Goal: Use online tool/utility: Utilize a website feature to perform a specific function

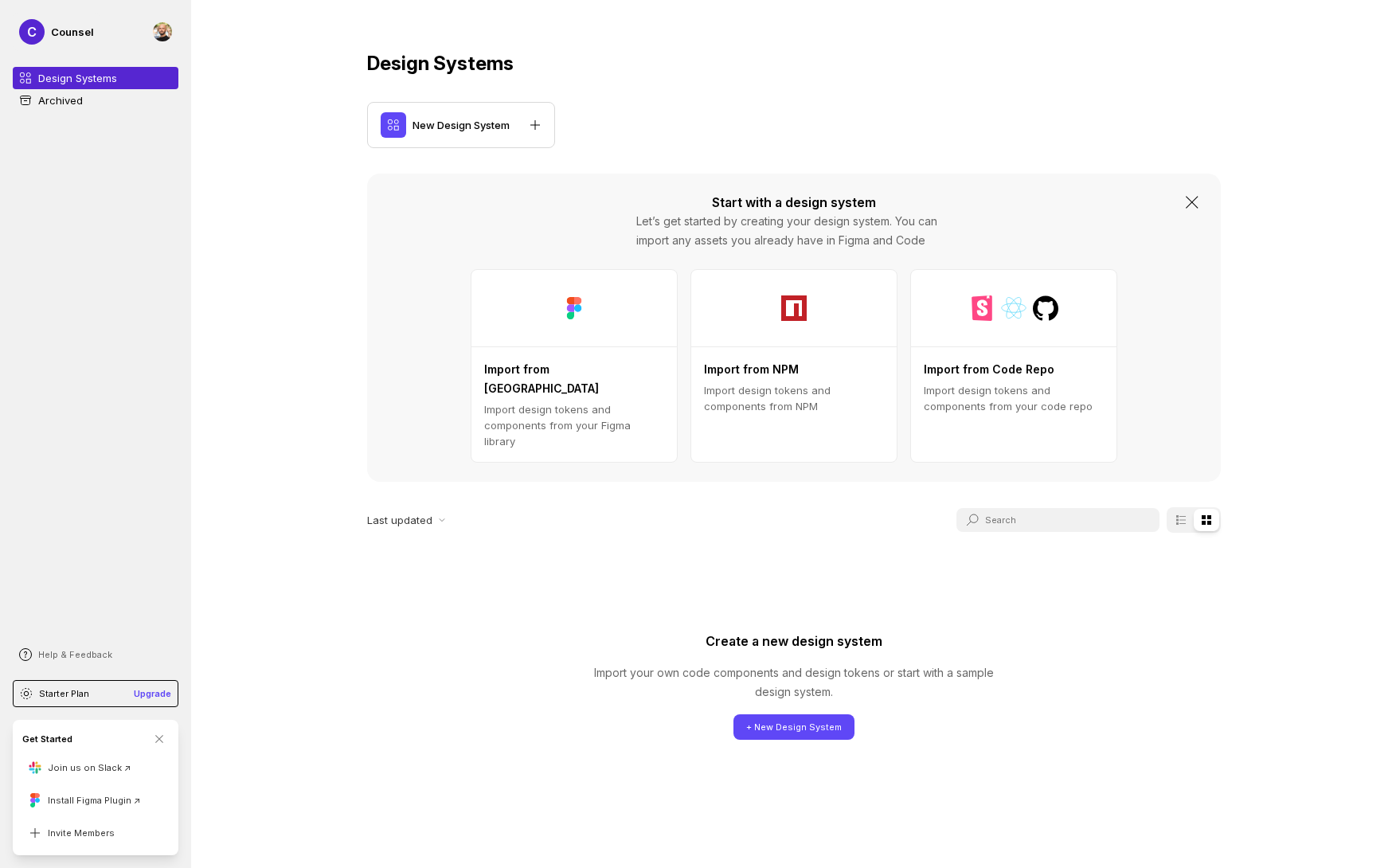
click at [85, 100] on link "Archived" at bounding box center [96, 100] width 166 height 22
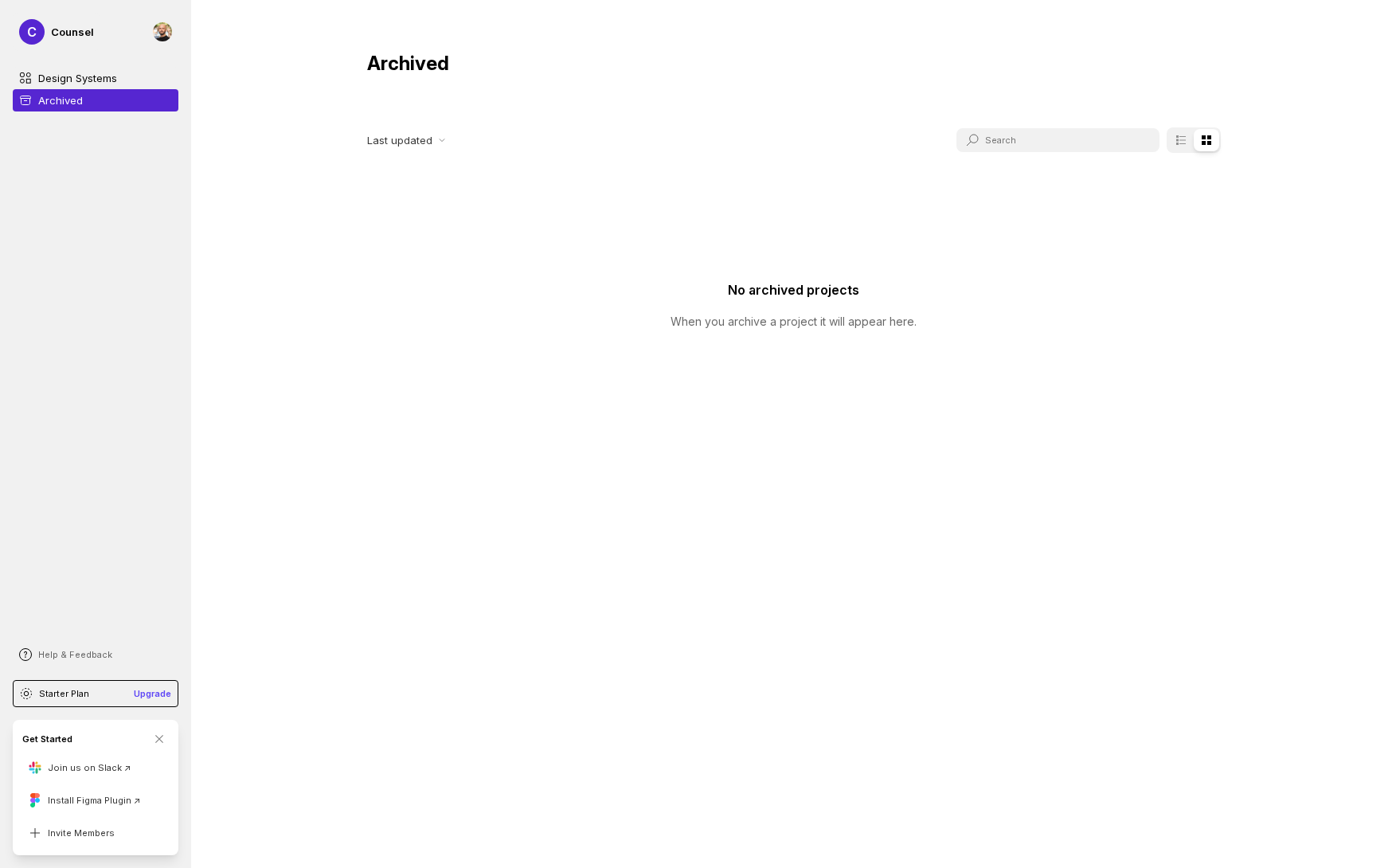
click at [85, 80] on p "Design Systems" at bounding box center [77, 77] width 79 height 16
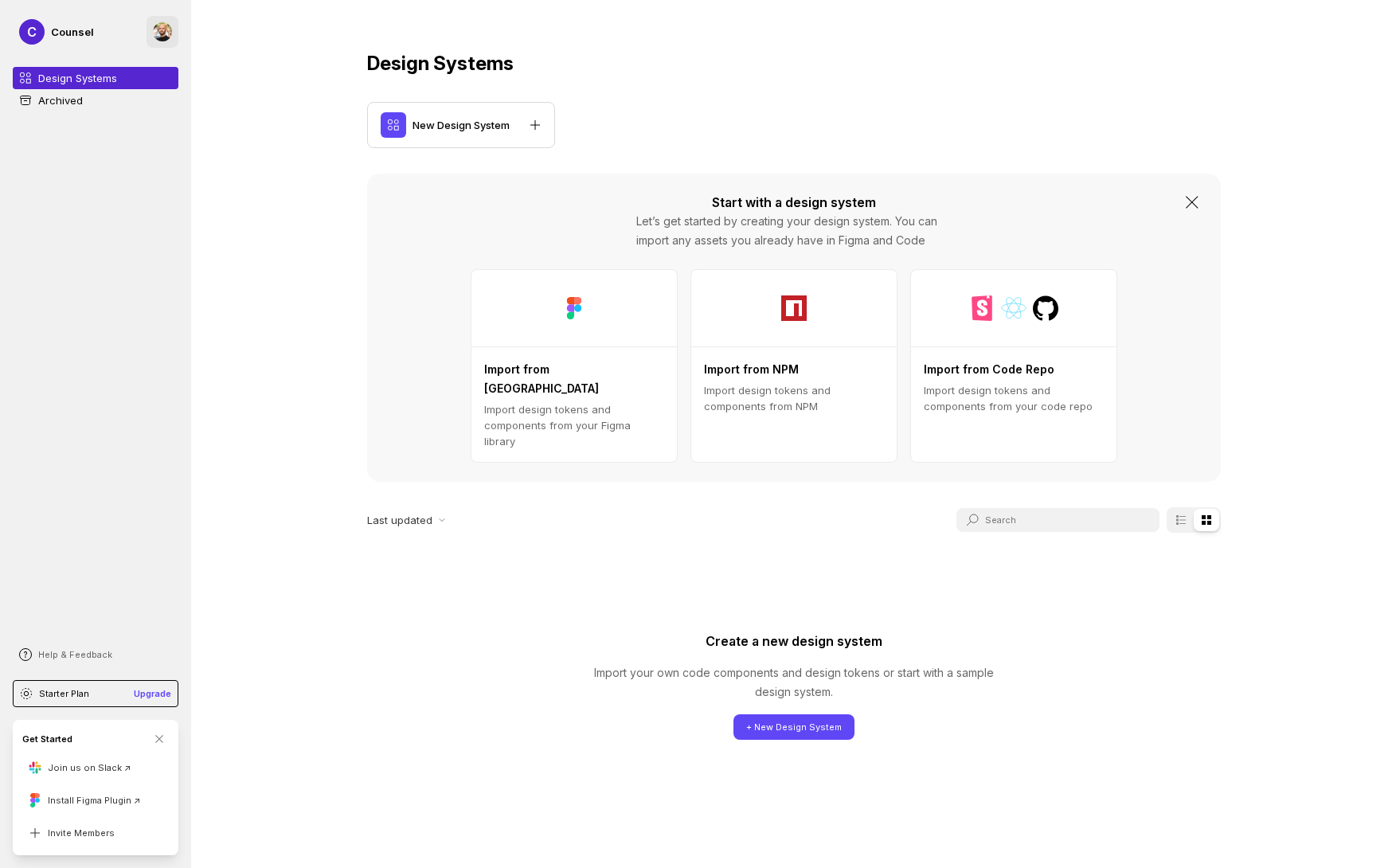
click at [166, 34] on div at bounding box center [162, 32] width 20 height 20
click at [43, 230] on div "C Counsel Design Systems Archived Help & Feedback Starter Plan Upgrade Get Star…" at bounding box center [95, 434] width 191 height 868
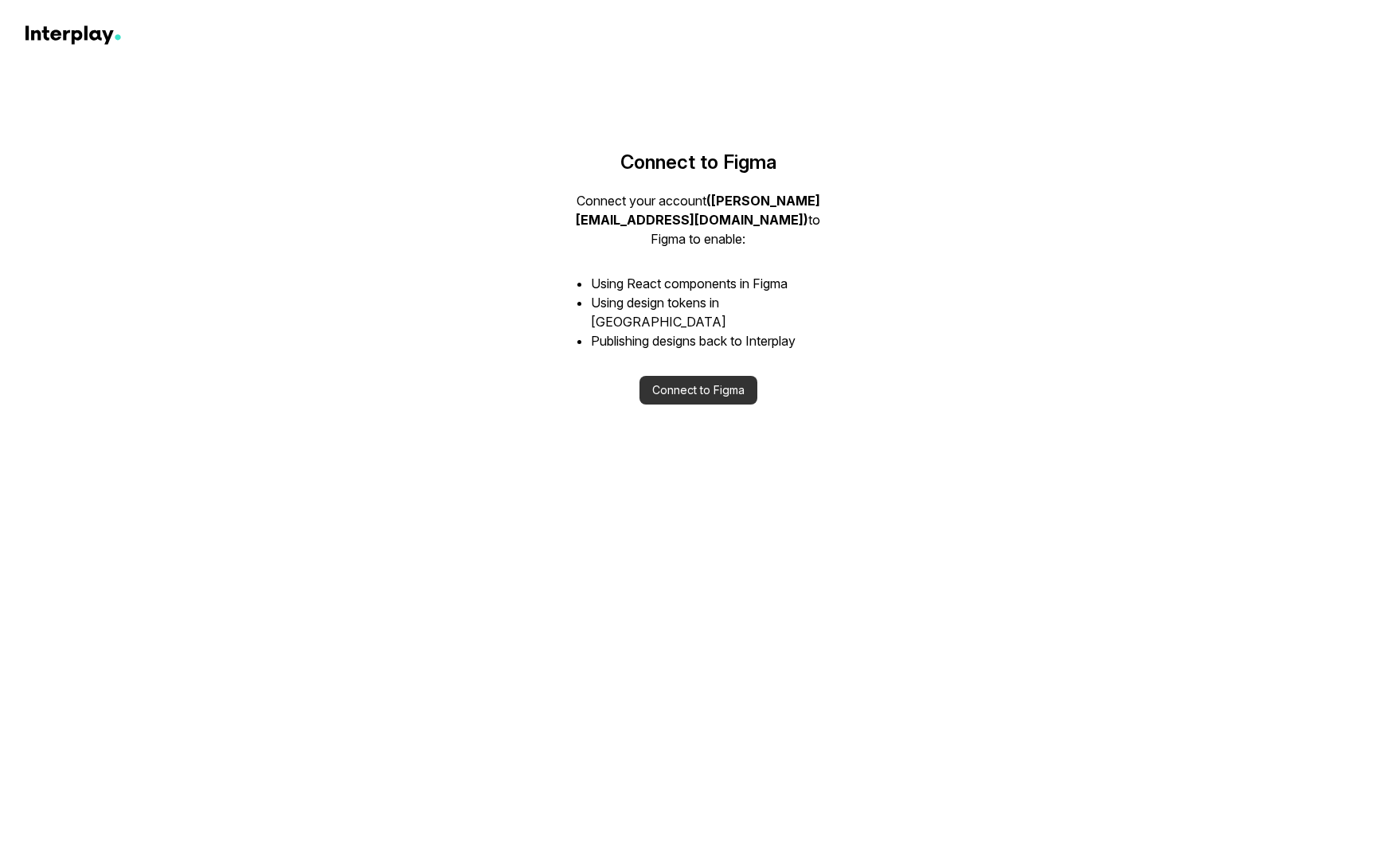
click at [698, 376] on button "Connect to Figma" at bounding box center [698, 390] width 118 height 29
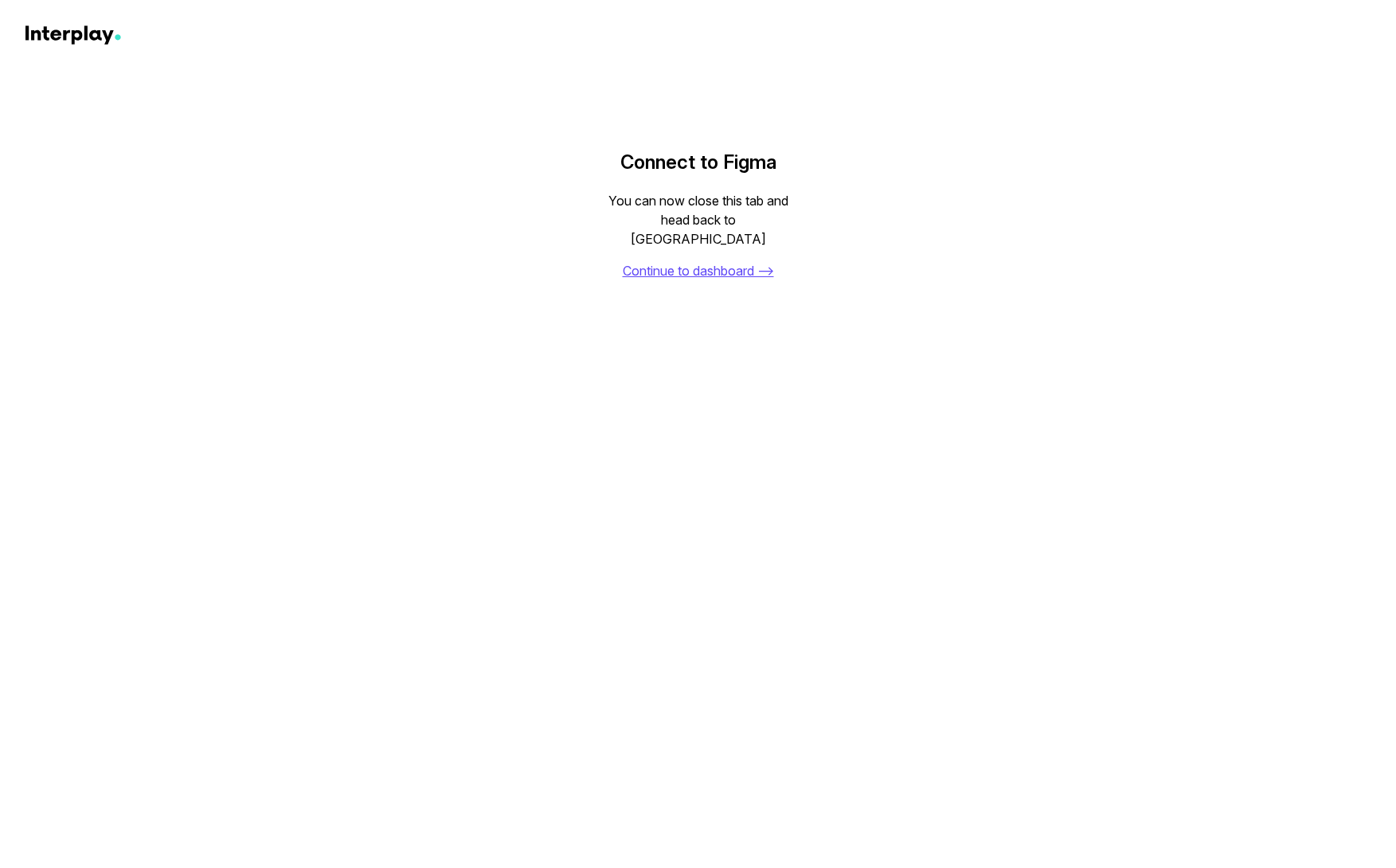
click at [735, 261] on link "Continue to dashboard ⟶" at bounding box center [698, 271] width 152 height 20
